Goal: Task Accomplishment & Management: Manage account settings

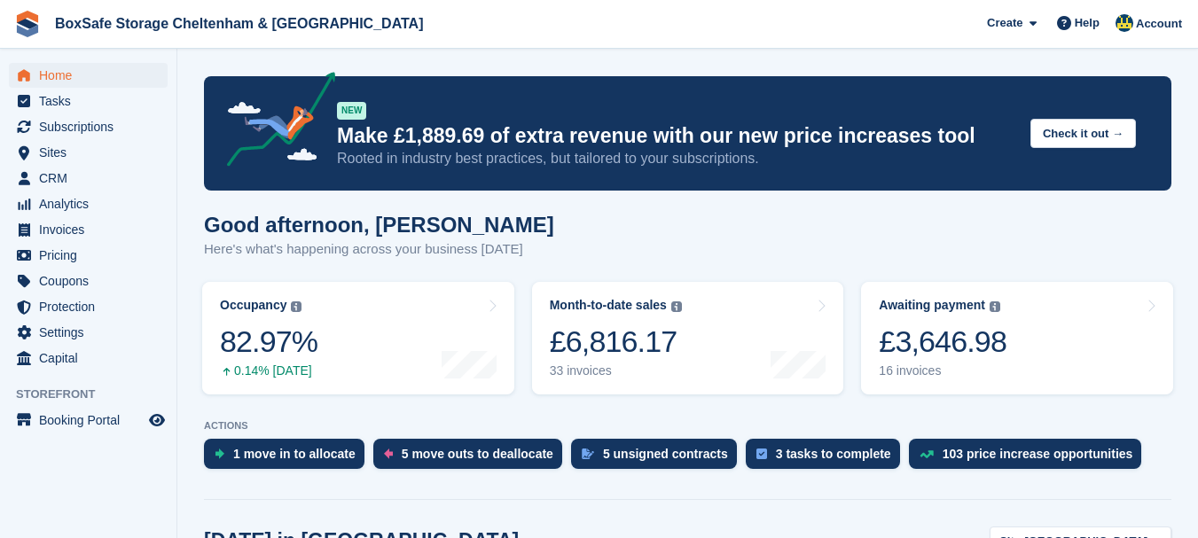
scroll to position [336, 0]
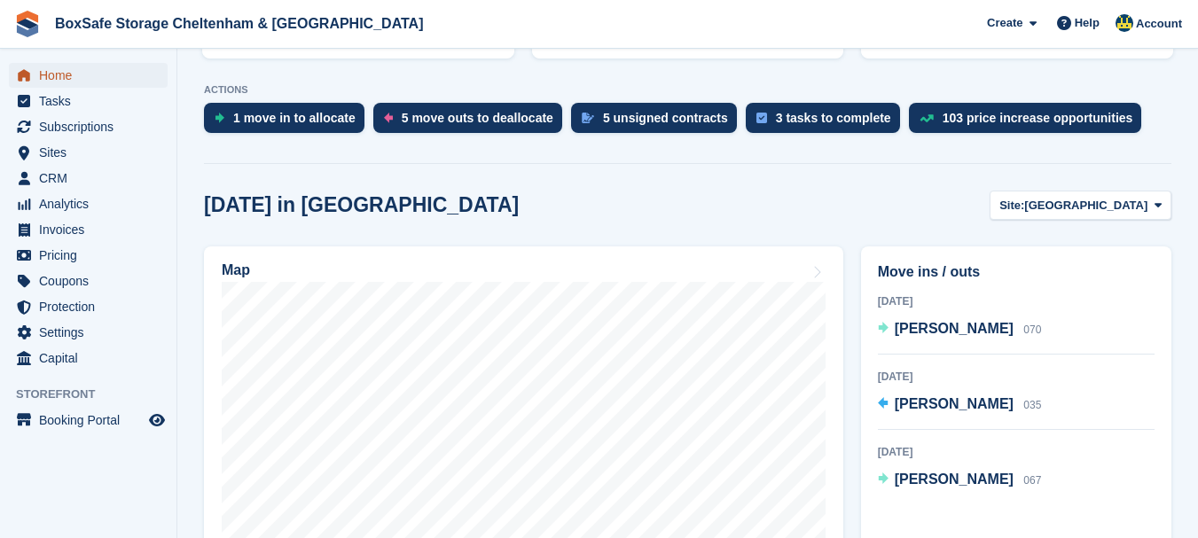
click at [66, 77] on span "Home" at bounding box center [92, 75] width 106 height 25
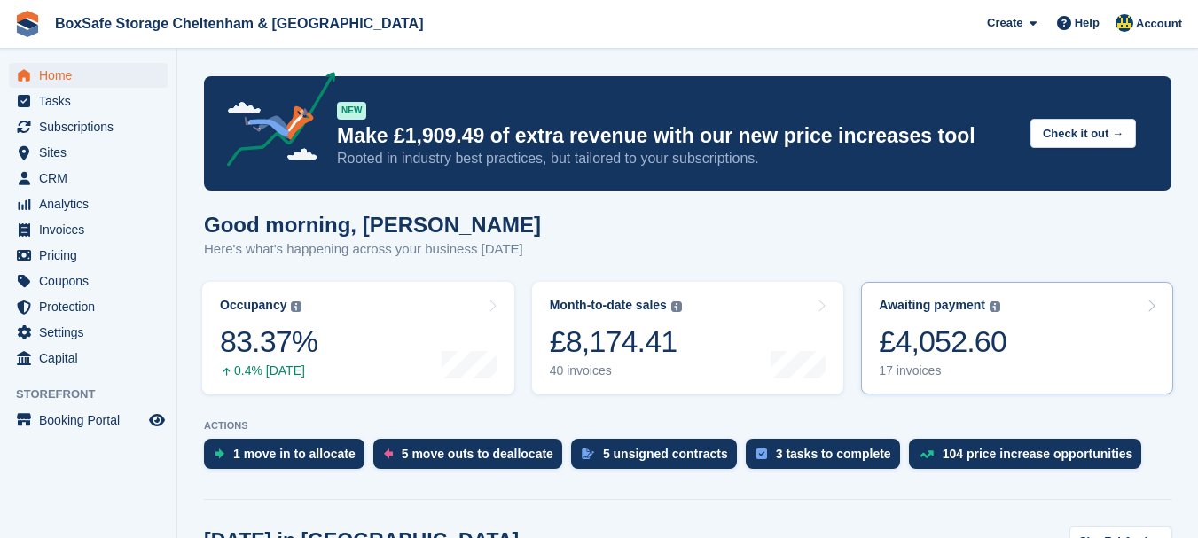
click at [945, 352] on div "£4,052.60" at bounding box center [943, 342] width 128 height 36
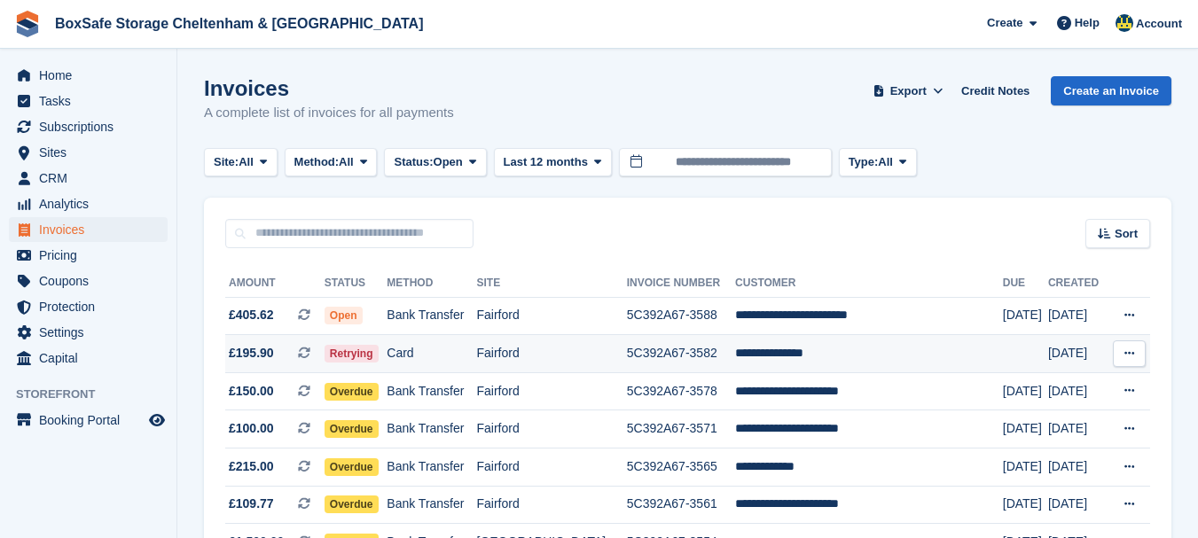
click at [818, 358] on td "**********" at bounding box center [869, 354] width 268 height 38
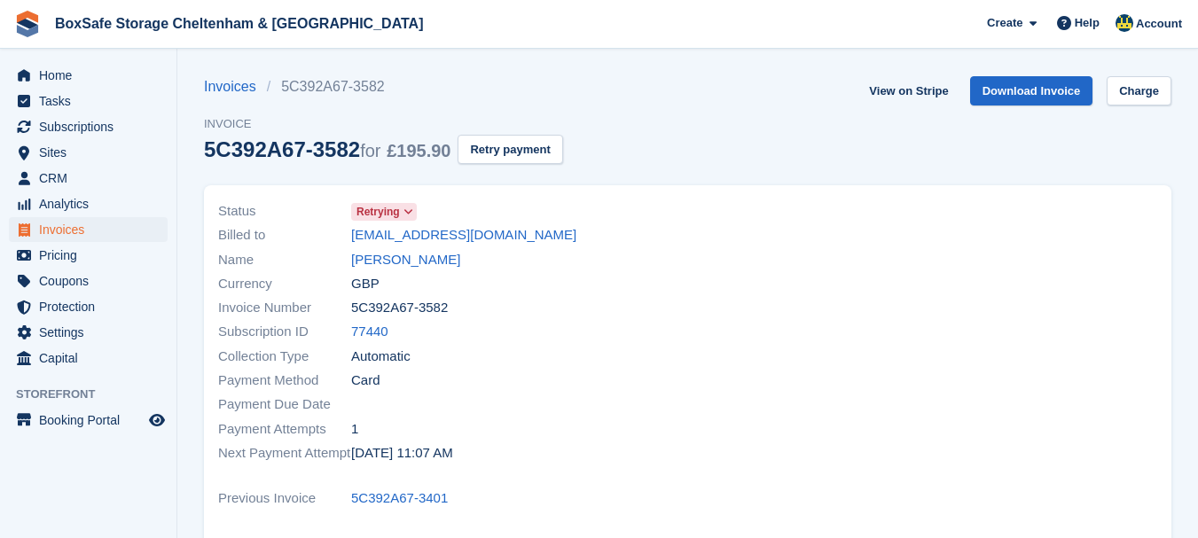
click at [1130, 82] on link "Charge" at bounding box center [1139, 90] width 65 height 29
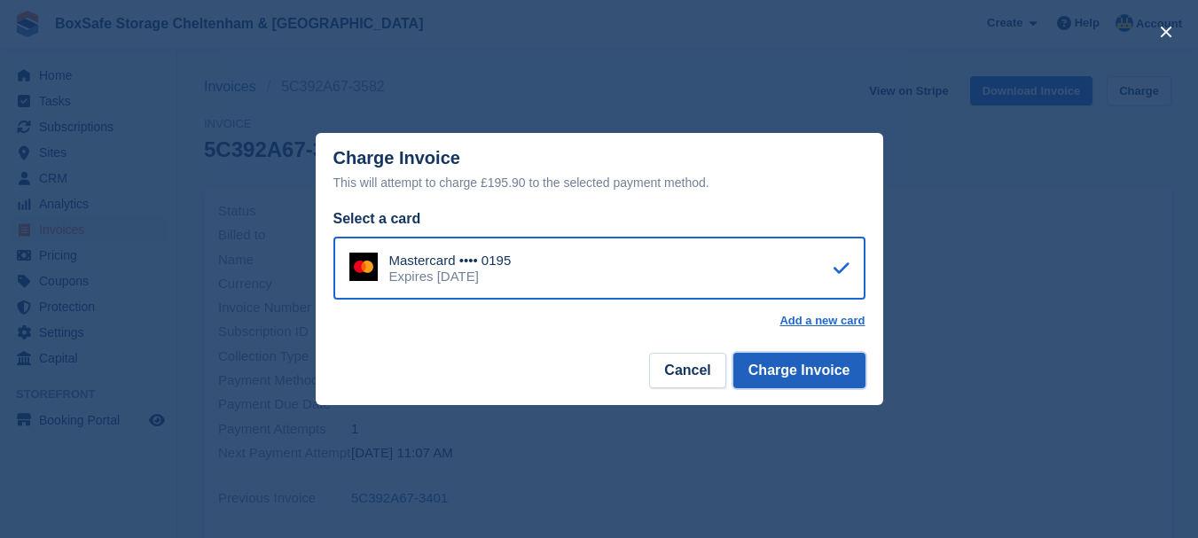
click at [796, 373] on button "Charge Invoice" at bounding box center [799, 370] width 132 height 35
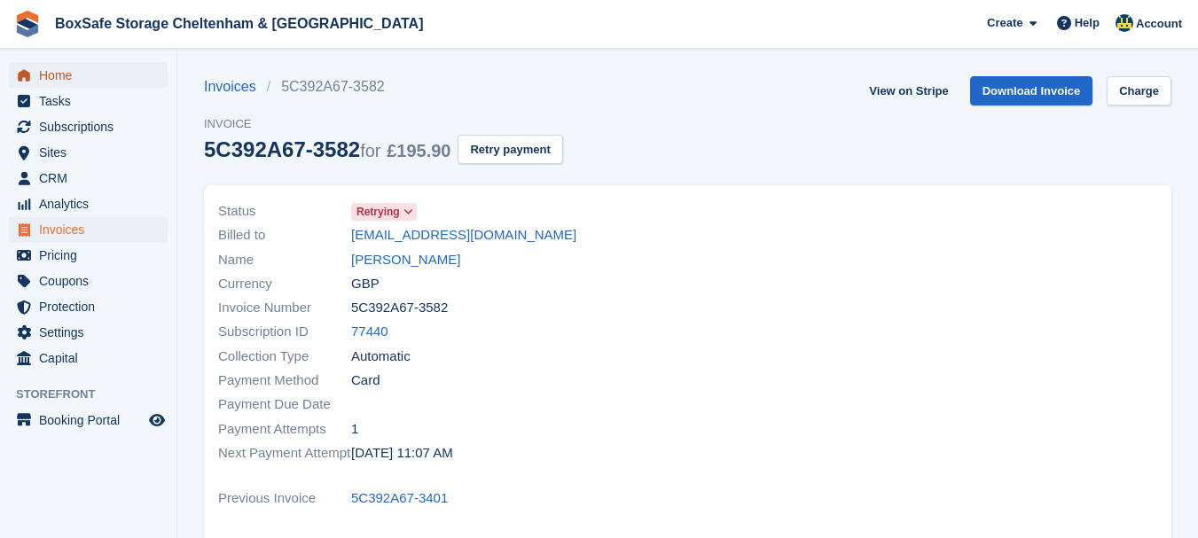
click at [70, 74] on span "Home" at bounding box center [92, 75] width 106 height 25
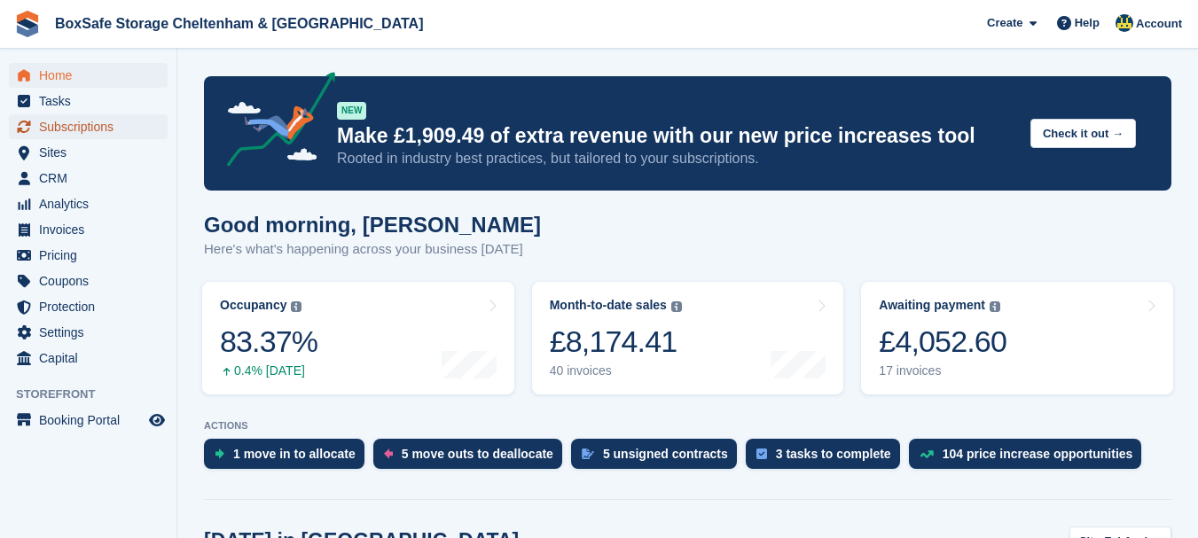
click at [101, 129] on span "Subscriptions" at bounding box center [92, 126] width 106 height 25
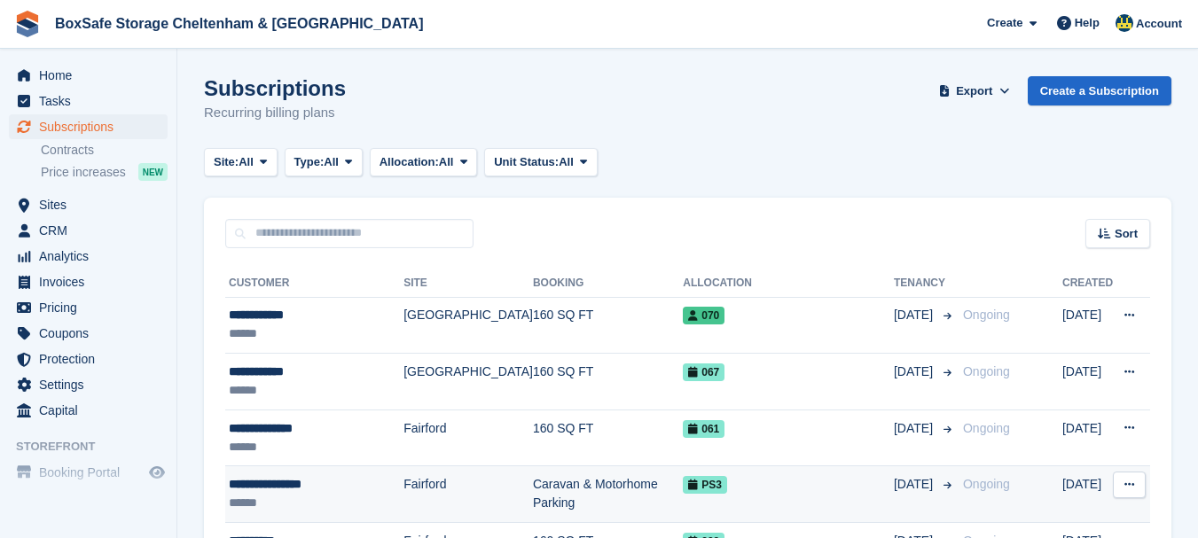
click at [288, 480] on div "**********" at bounding box center [316, 484] width 175 height 19
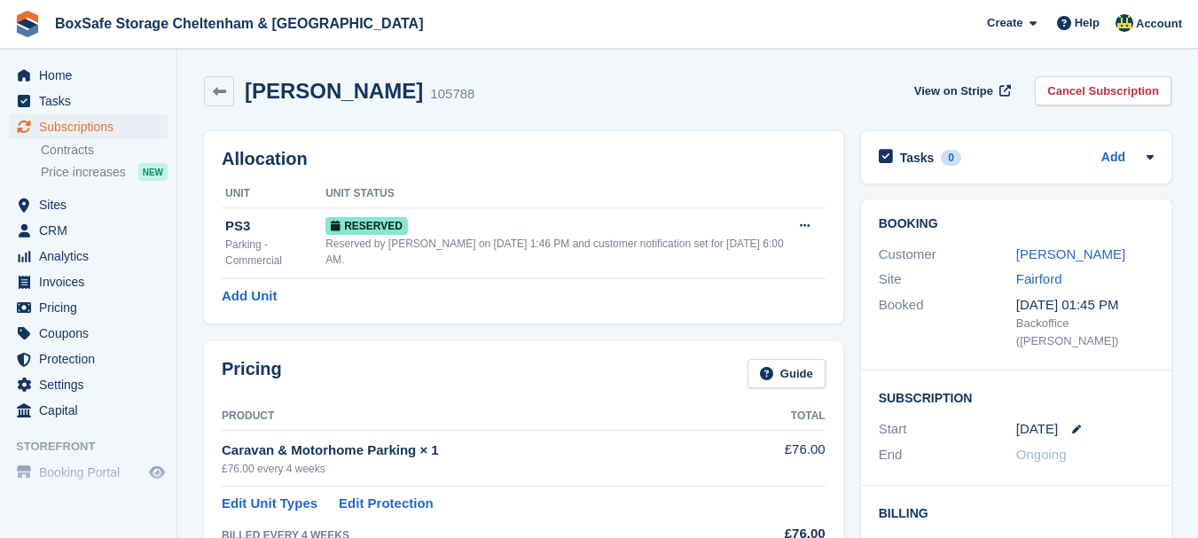
click at [199, 349] on div "Pricing Guide Product Total Caravan & Motorhome Parking × 1 £76.00 every 4 week…" at bounding box center [523, 452] width 657 height 241
click at [61, 74] on span "Home" at bounding box center [92, 75] width 106 height 25
